Goal: Submit feedback/report problem

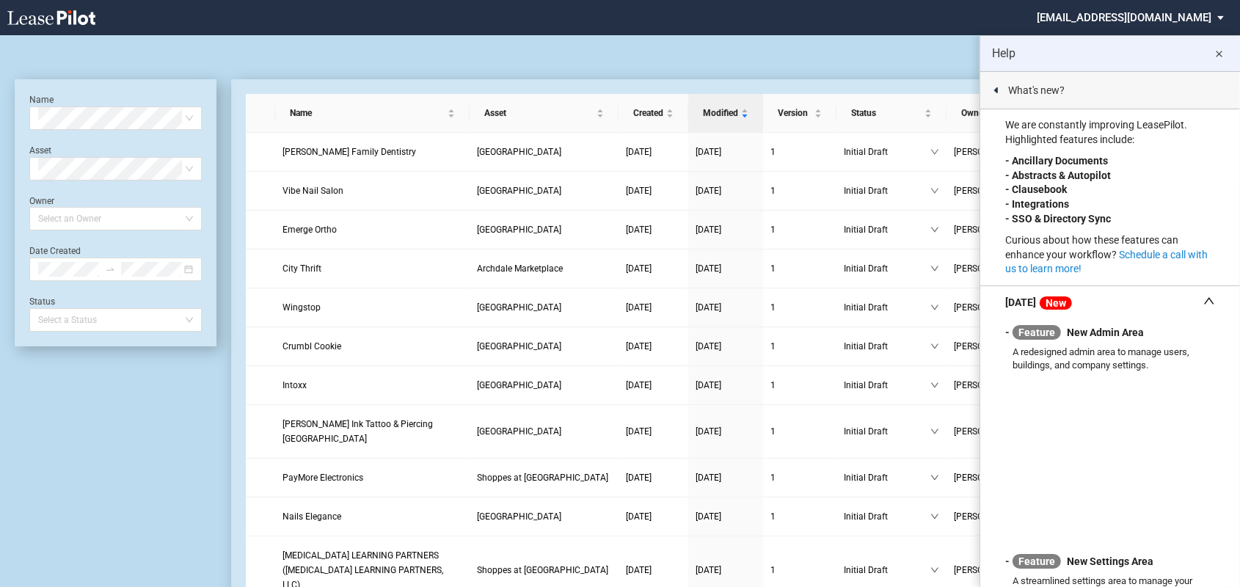
click at [1220, 51] on md-icon "close" at bounding box center [1219, 54] width 18 height 18
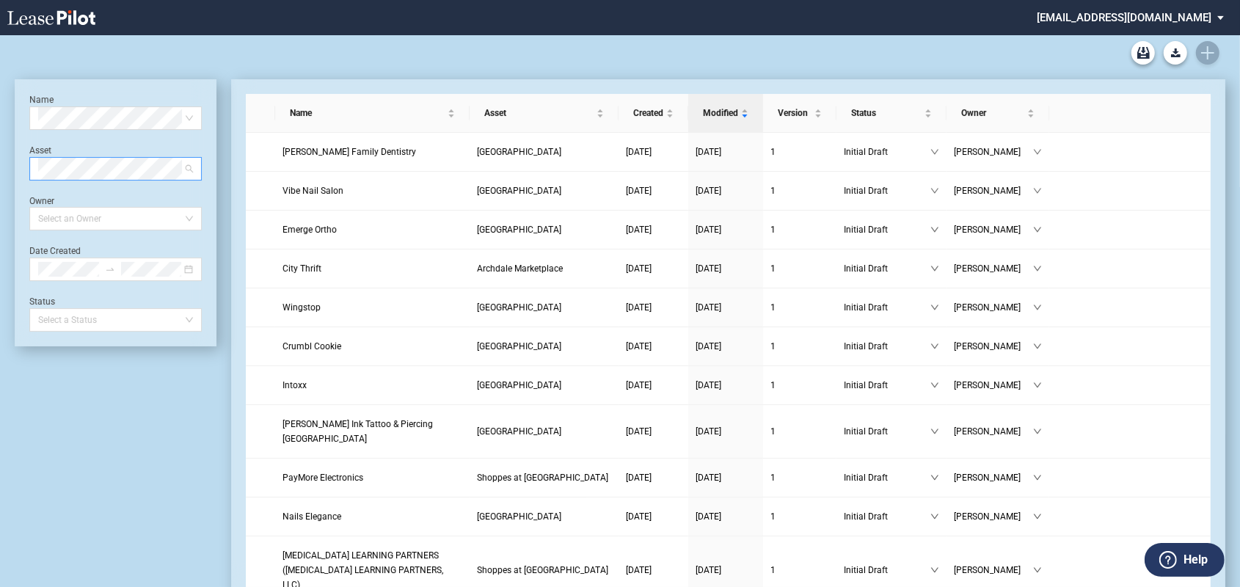
click at [191, 166] on div "Select Asset" at bounding box center [115, 168] width 172 height 23
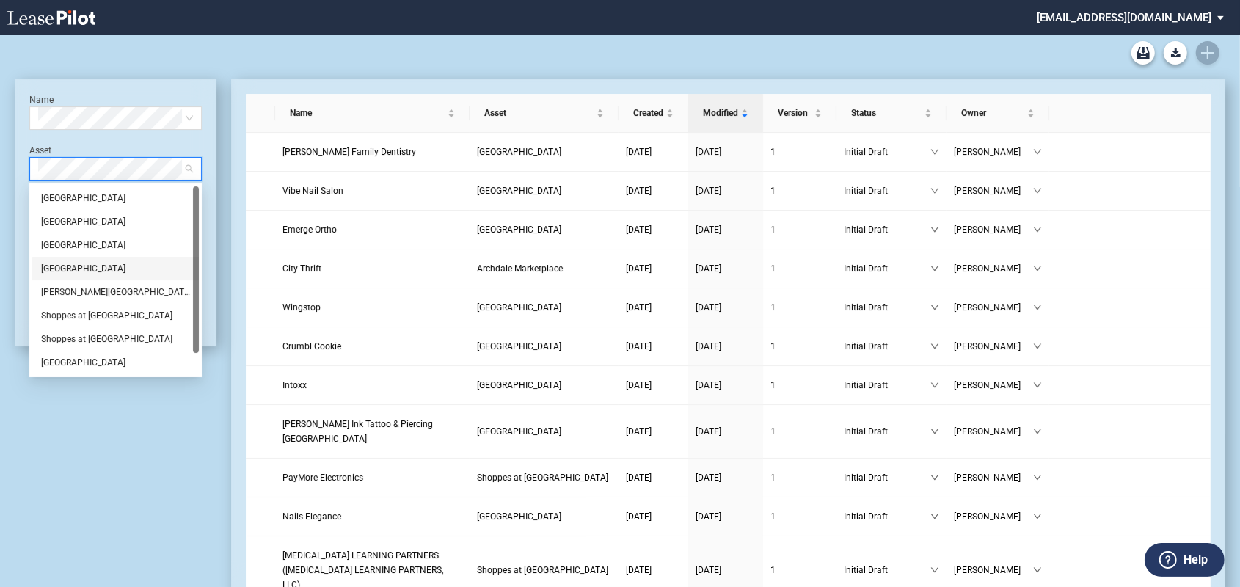
drag, startPoint x: 197, startPoint y: 208, endPoint x: 192, endPoint y: 181, distance: 27.6
click at [192, 181] on div "Name Select name Asset Select Asset Owner Select an Owner Date Created Status S…" at bounding box center [116, 212] width 202 height 267
click at [32, 167] on div "Select Asset" at bounding box center [115, 168] width 172 height 23
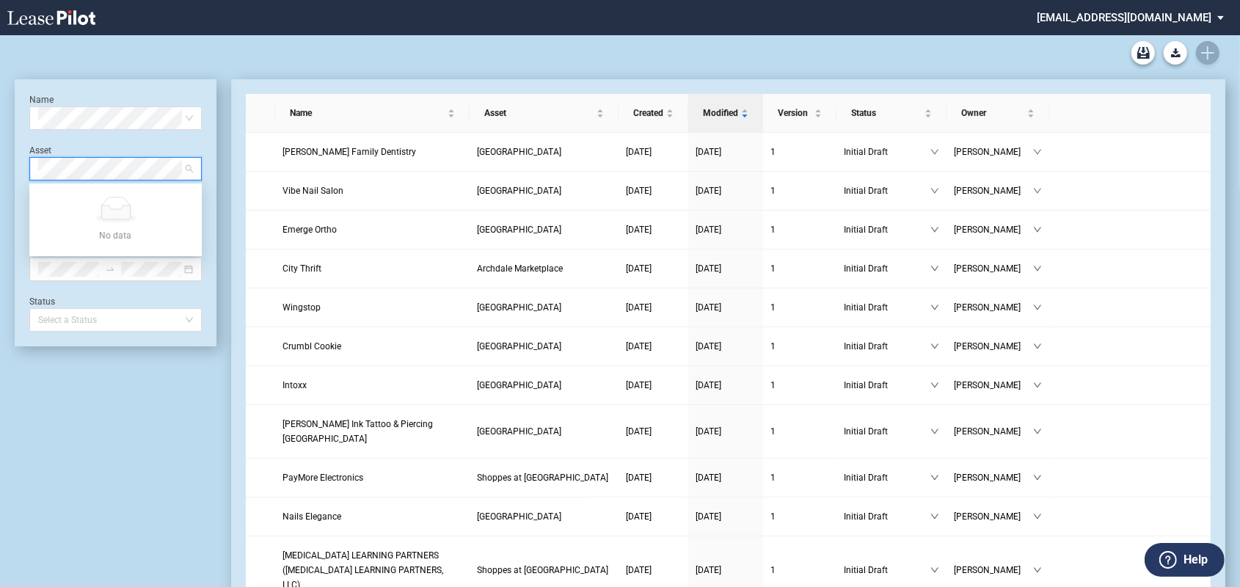
click at [381, 59] on div at bounding box center [620, 52] width 1210 height 35
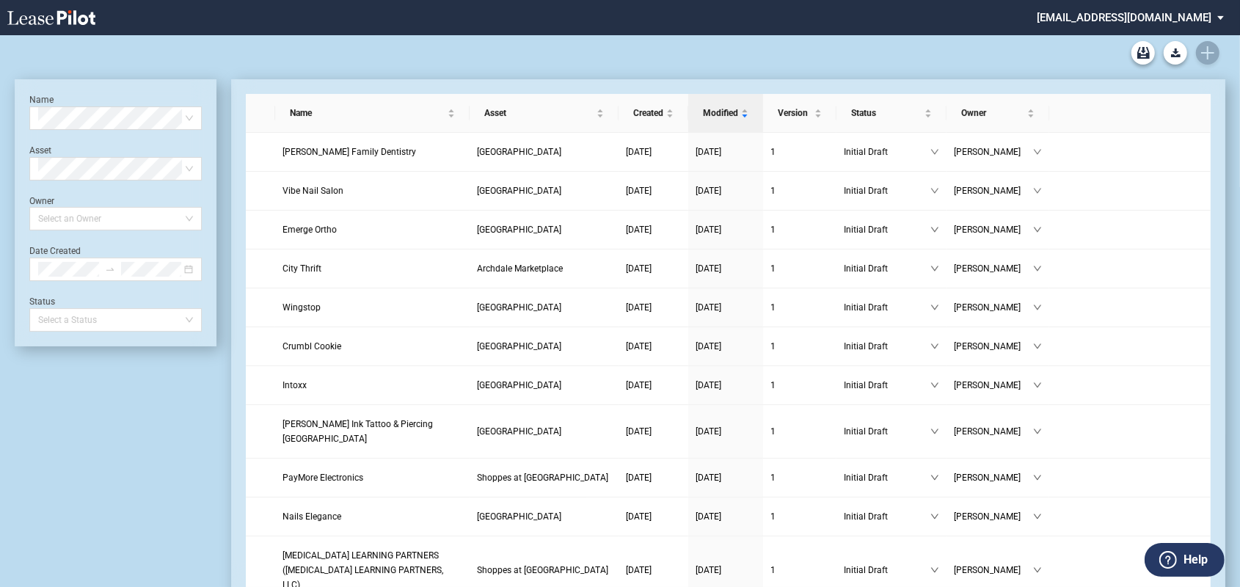
click at [1220, 19] on md-select "cmcagy@rivercrestrealty.com Admin Area Settings Sign Out" at bounding box center [1135, 16] width 201 height 33
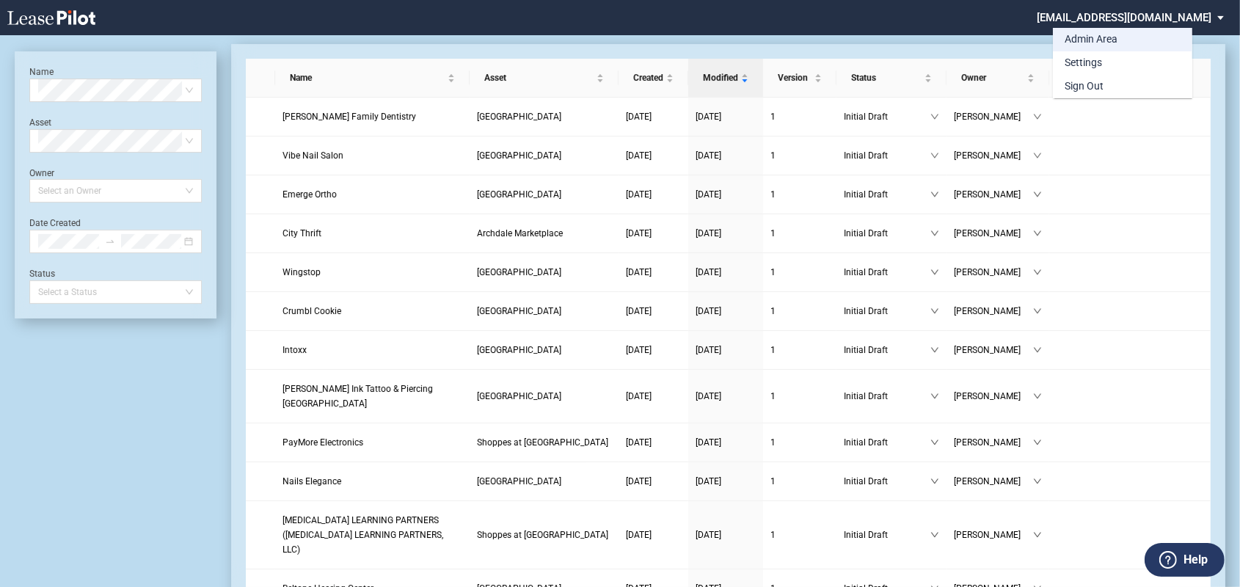
click at [1103, 37] on div "Admin Area" at bounding box center [1090, 39] width 53 height 15
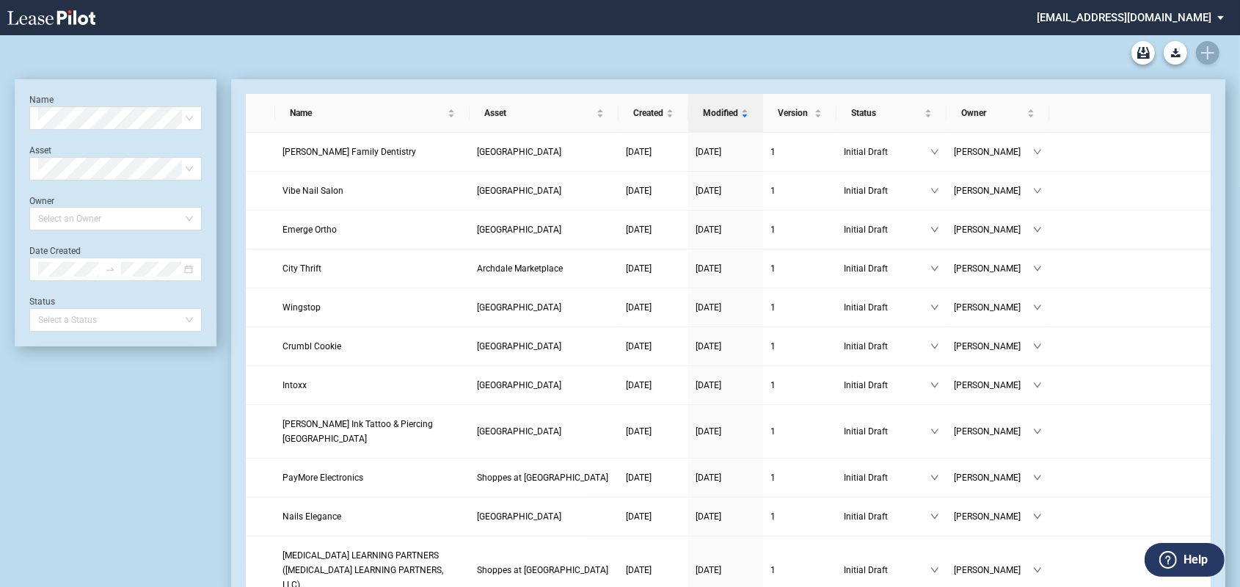
scroll to position [34, 0]
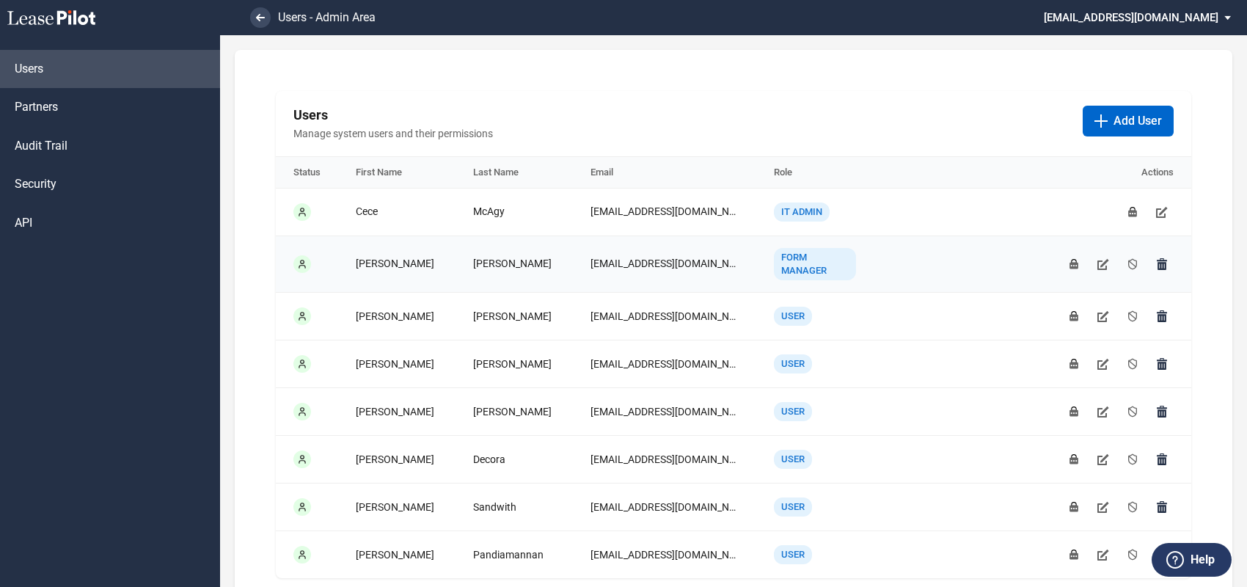
scroll to position [45, 0]
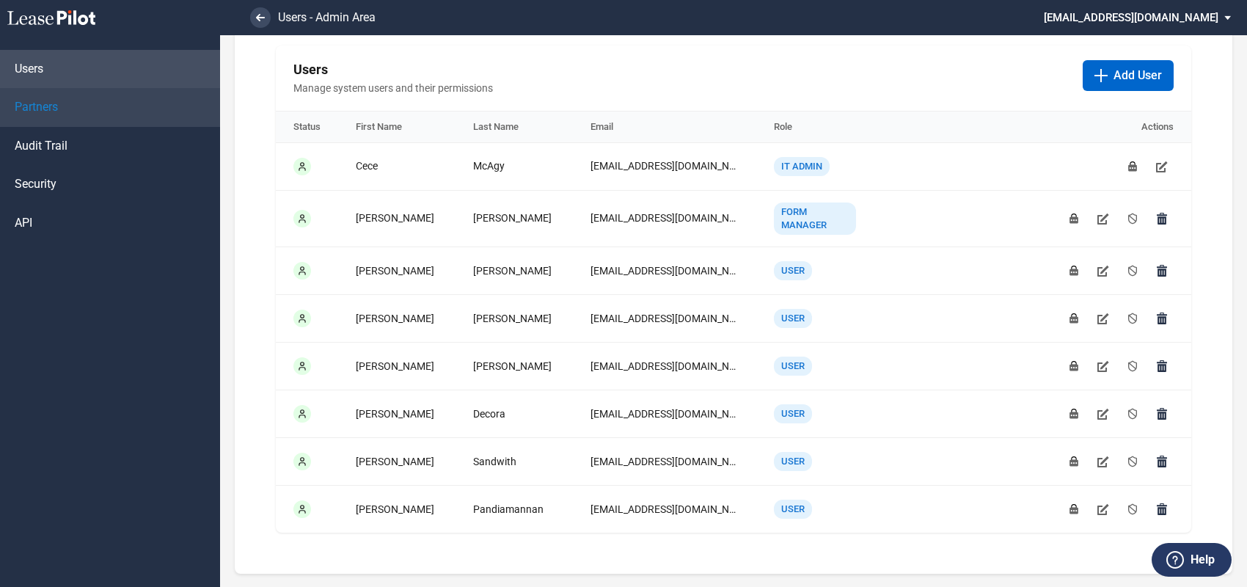
click at [50, 103] on span "Partners" at bounding box center [36, 107] width 43 height 16
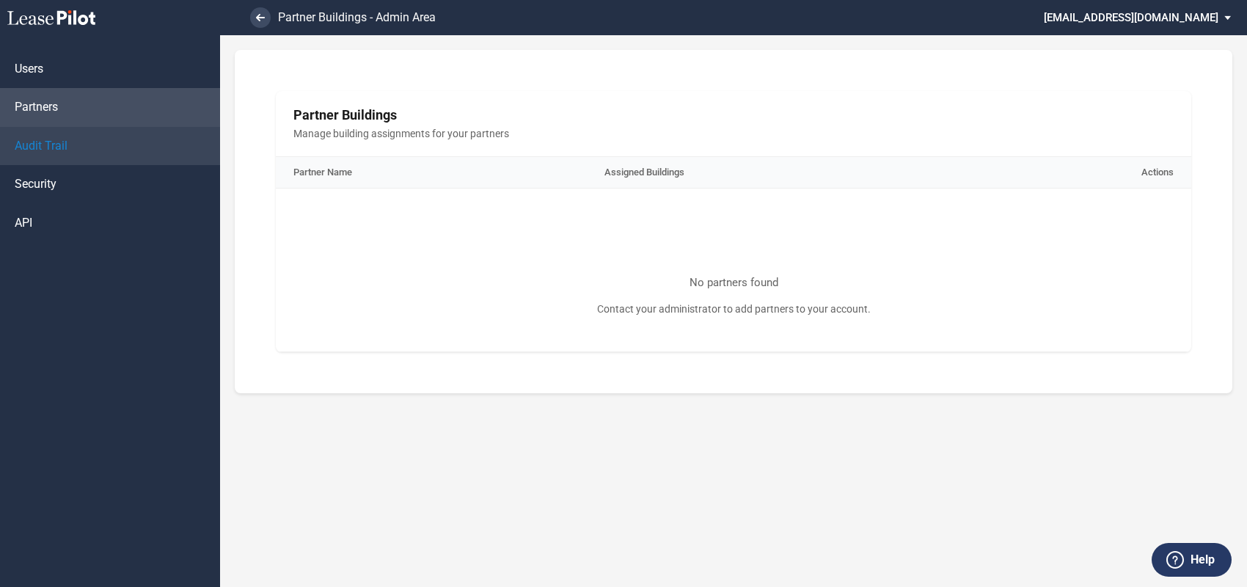
click at [31, 146] on span "Audit Trail" at bounding box center [41, 146] width 53 height 16
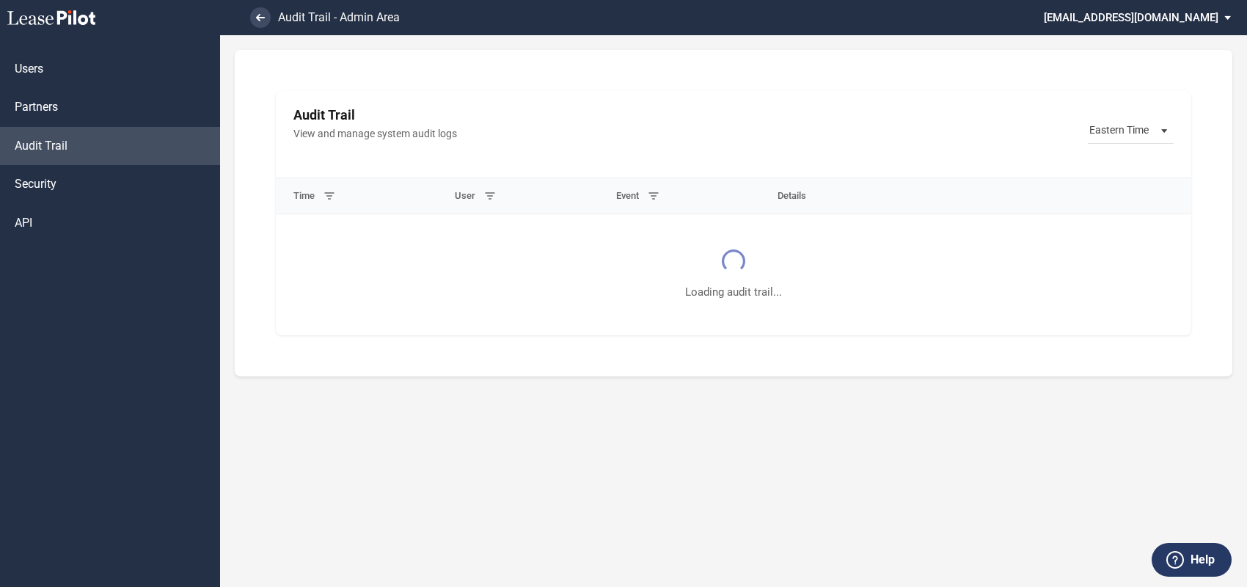
click at [38, 181] on span "Security" at bounding box center [36, 184] width 42 height 16
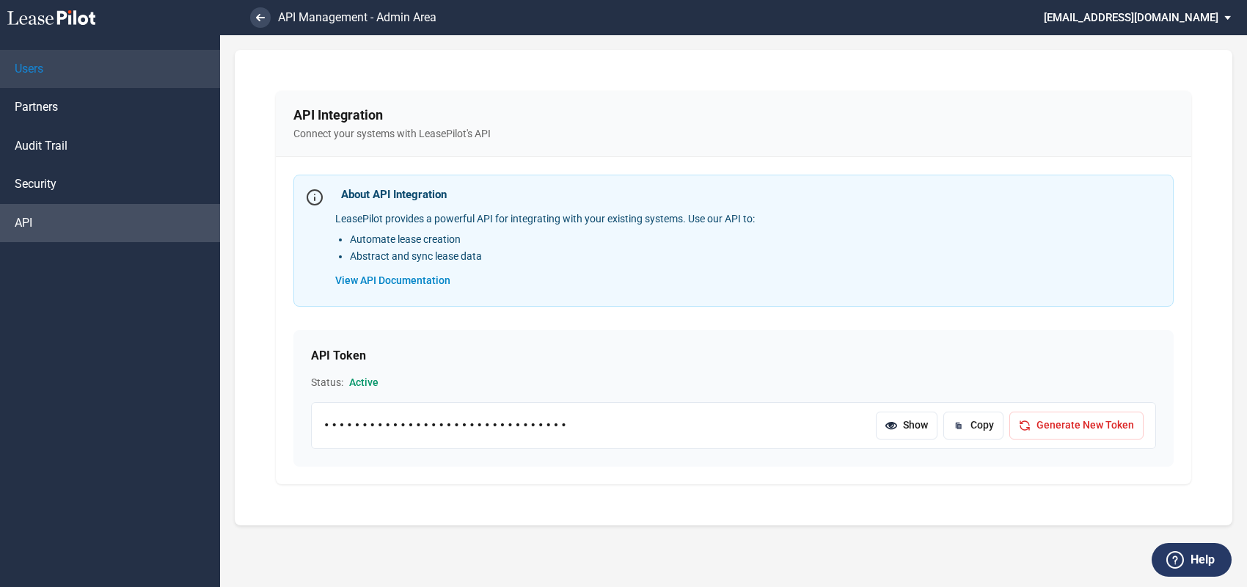
click at [29, 69] on span "Users" at bounding box center [29, 69] width 29 height 16
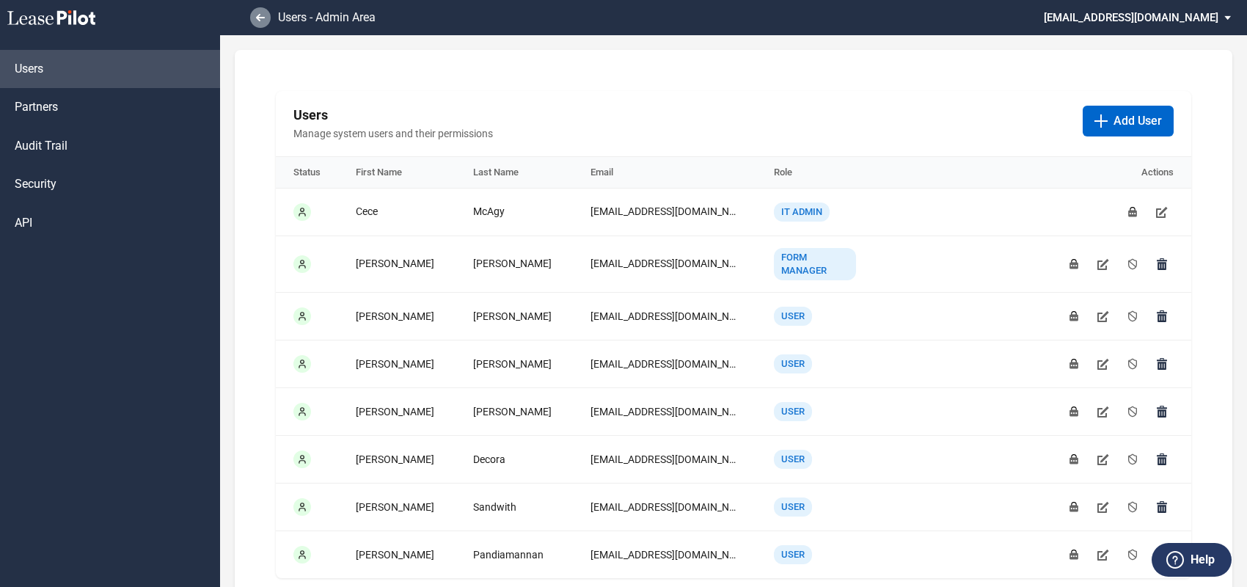
click at [261, 15] on icon at bounding box center [260, 17] width 9 height 7
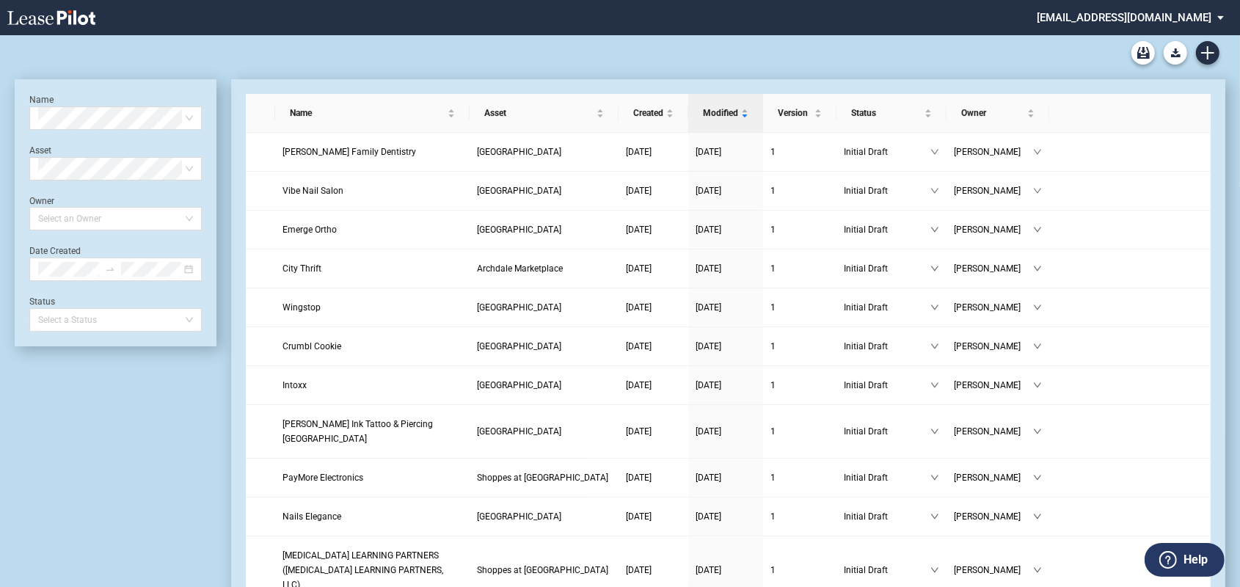
click at [1203, 556] on label "Help" at bounding box center [1195, 559] width 24 height 19
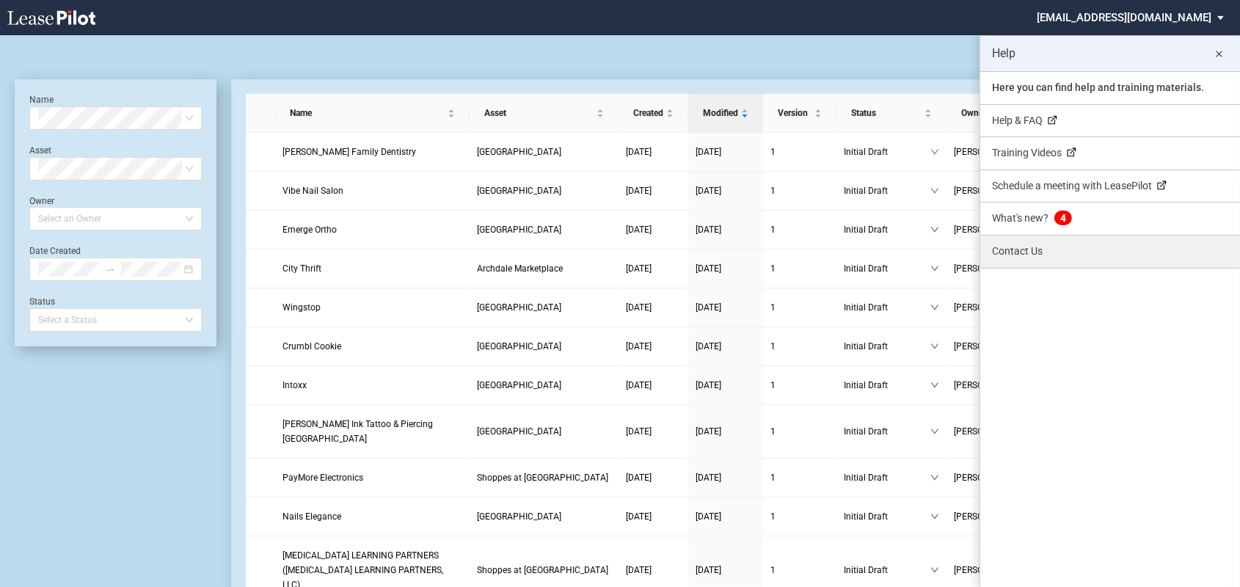
click at [1012, 250] on link "Contact Us" at bounding box center [1110, 251] width 260 height 32
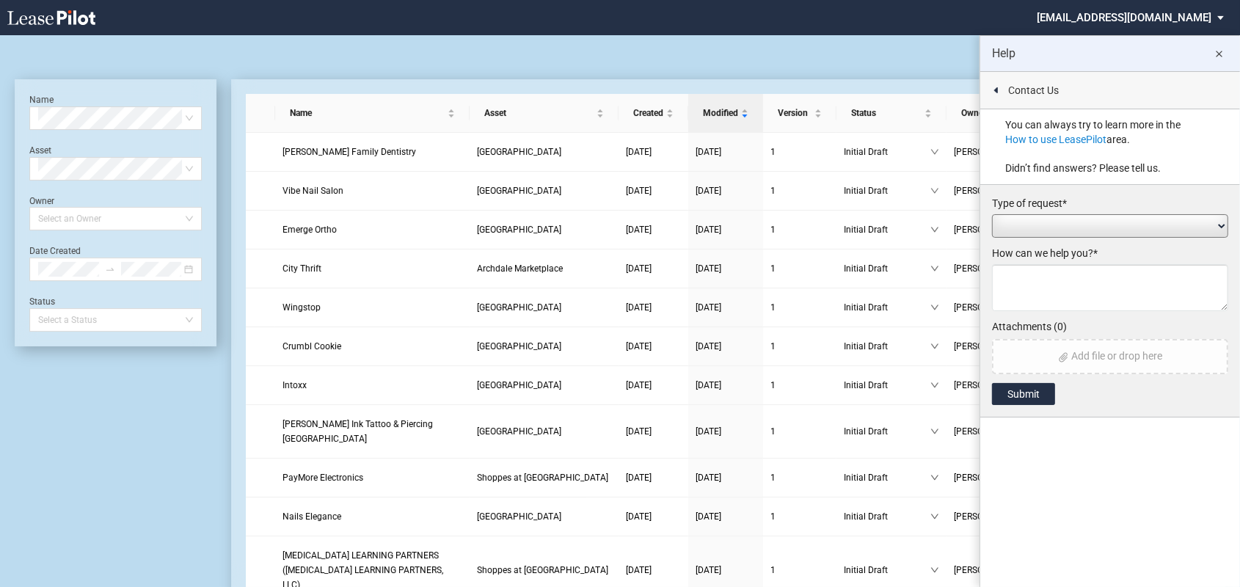
click at [1223, 223] on select "Add / Change Asset Feature Request Formatting Issue Language Revisions Add New …" at bounding box center [1110, 225] width 236 height 23
select select "asset_change"
click at [992, 214] on select "Add / Change Asset Feature Request Formatting Issue Language Revisions Add New …" at bounding box center [1110, 225] width 236 height 23
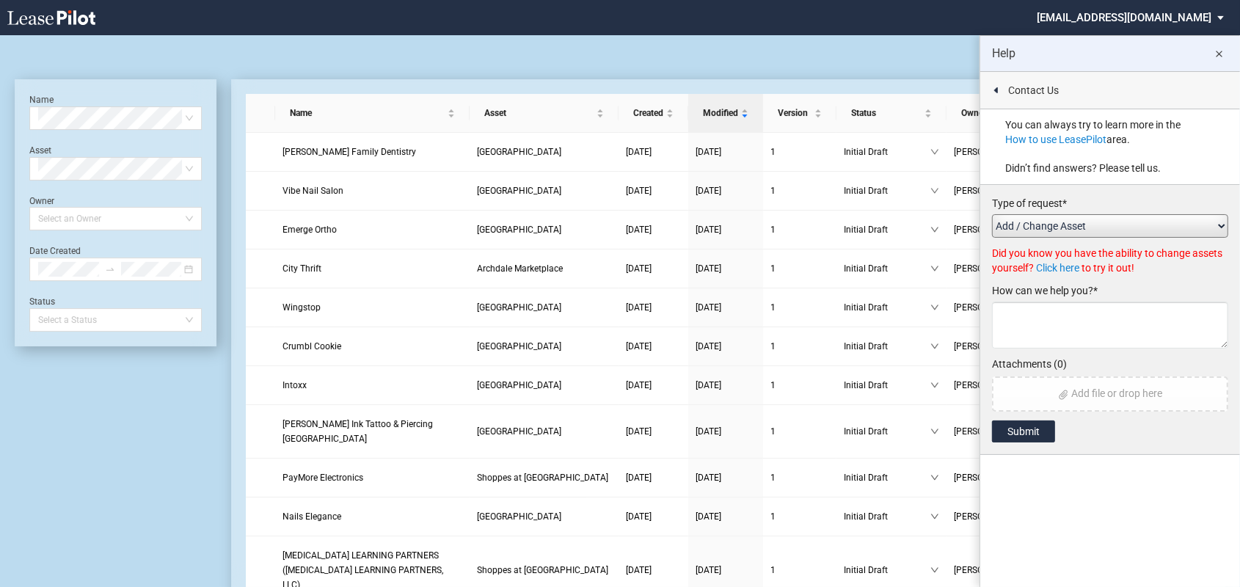
click at [1061, 264] on link "Click here" at bounding box center [1057, 268] width 43 height 12
click at [1039, 312] on textarea at bounding box center [1110, 324] width 236 height 47
click at [1028, 315] on textarea at bounding box center [1110, 324] width 236 height 47
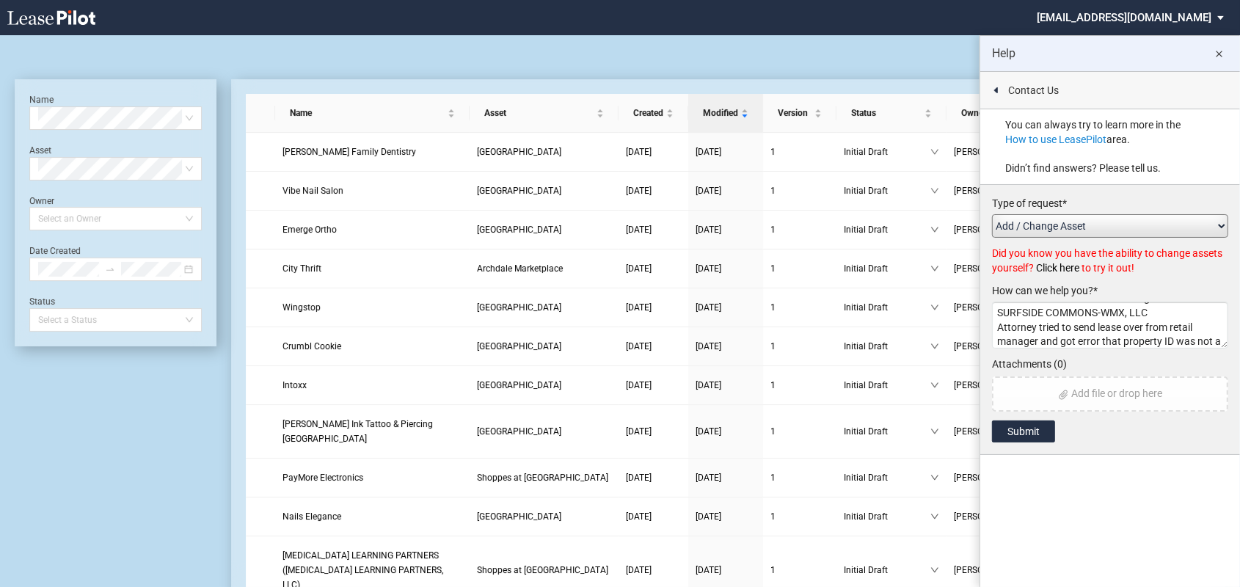
scroll to position [39, 0]
type textarea "[GEOGRAPHIC_DATA] (Surfside) WMB, LLC, yardi code 2094surf had a name change to…"
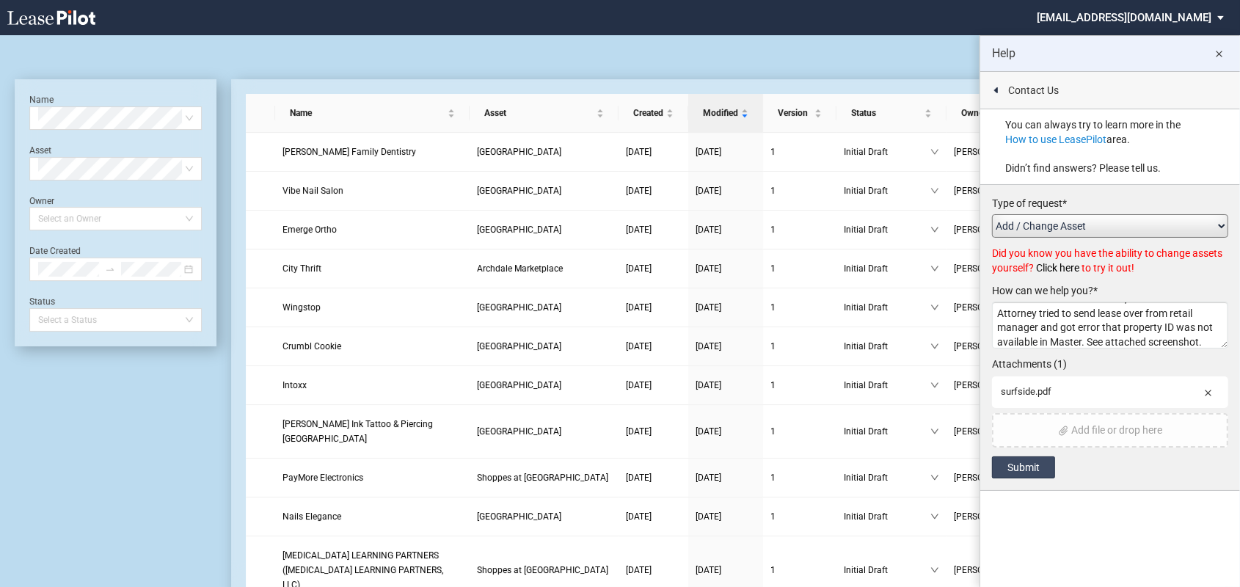
click at [1023, 469] on button "Submit" at bounding box center [1023, 467] width 63 height 22
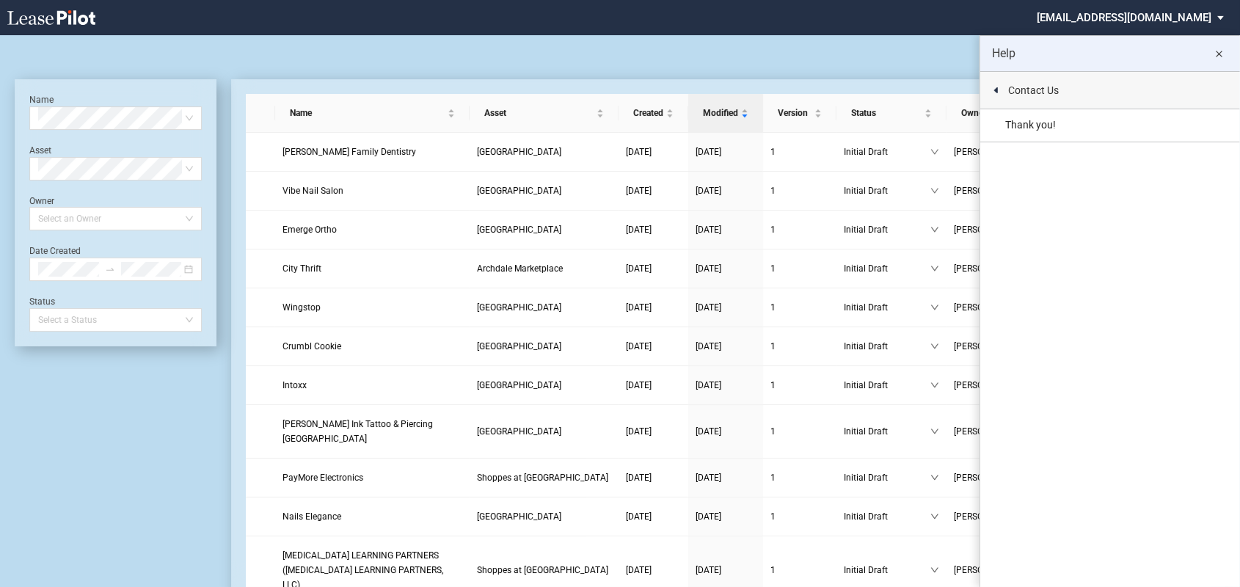
click at [1220, 51] on md-icon "close" at bounding box center [1219, 54] width 18 height 18
